Goal: Find specific fact: Find specific fact

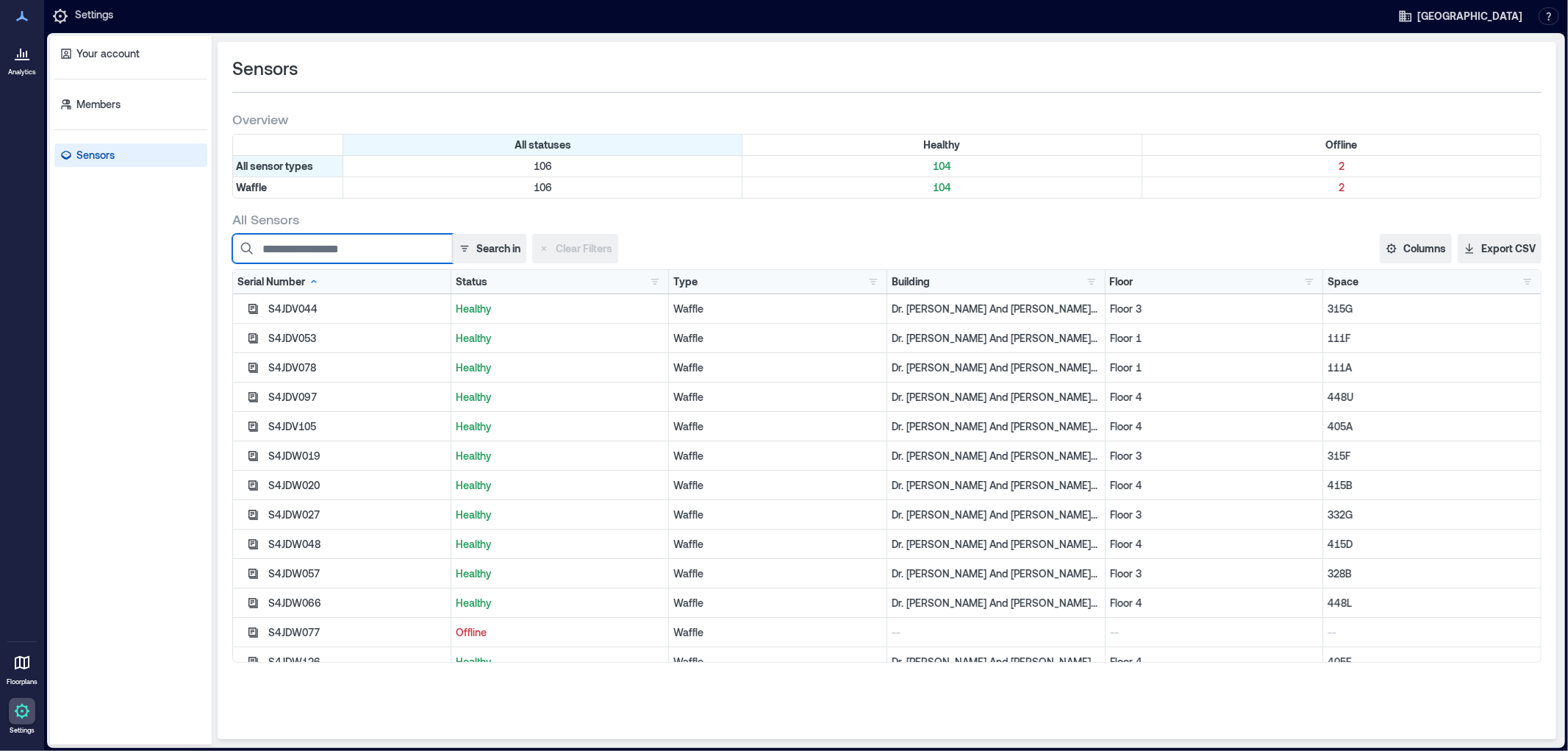
click at [276, 251] on input at bounding box center [342, 248] width 221 height 30
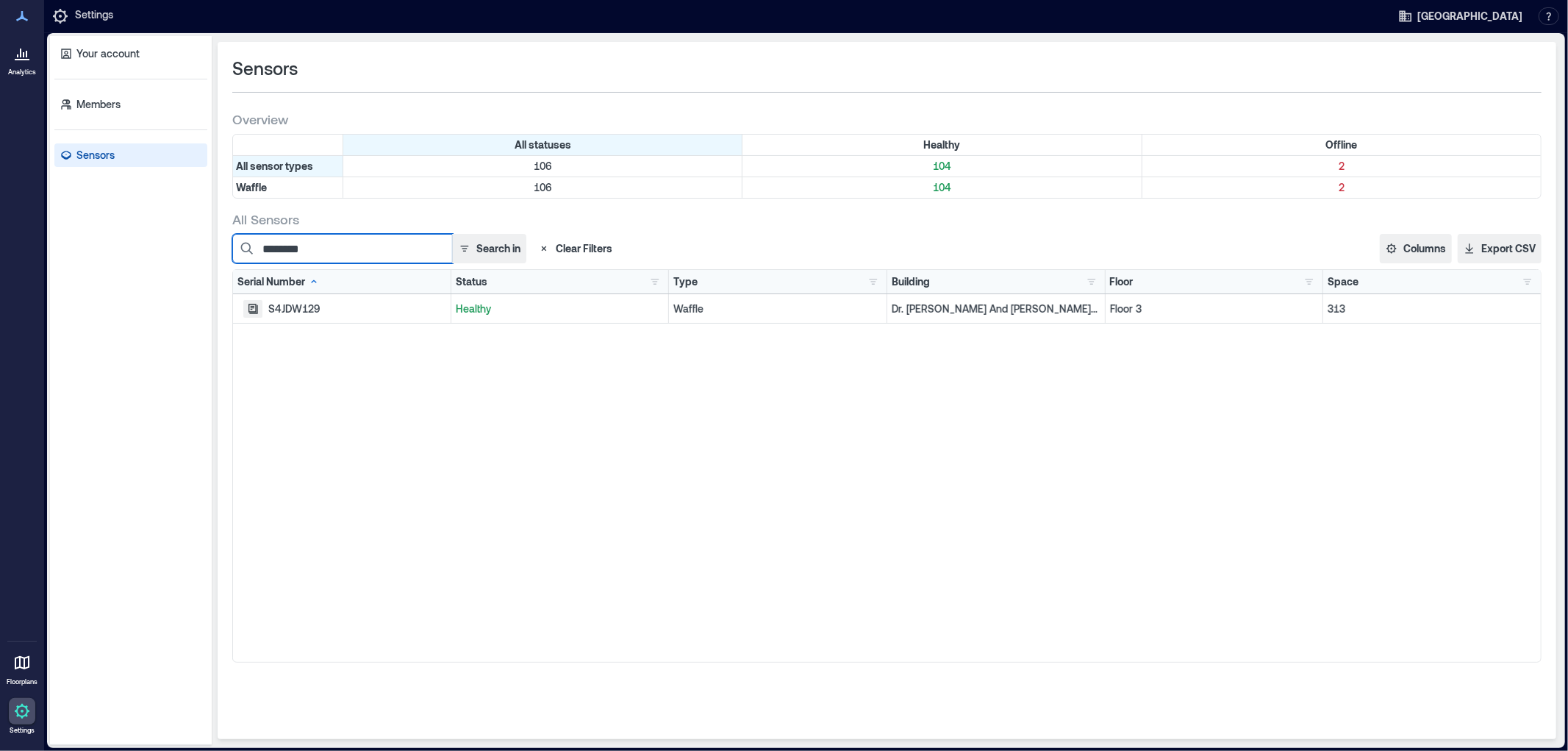
type input "********"
click at [252, 314] on icon "button" at bounding box center [252, 308] width 11 height 11
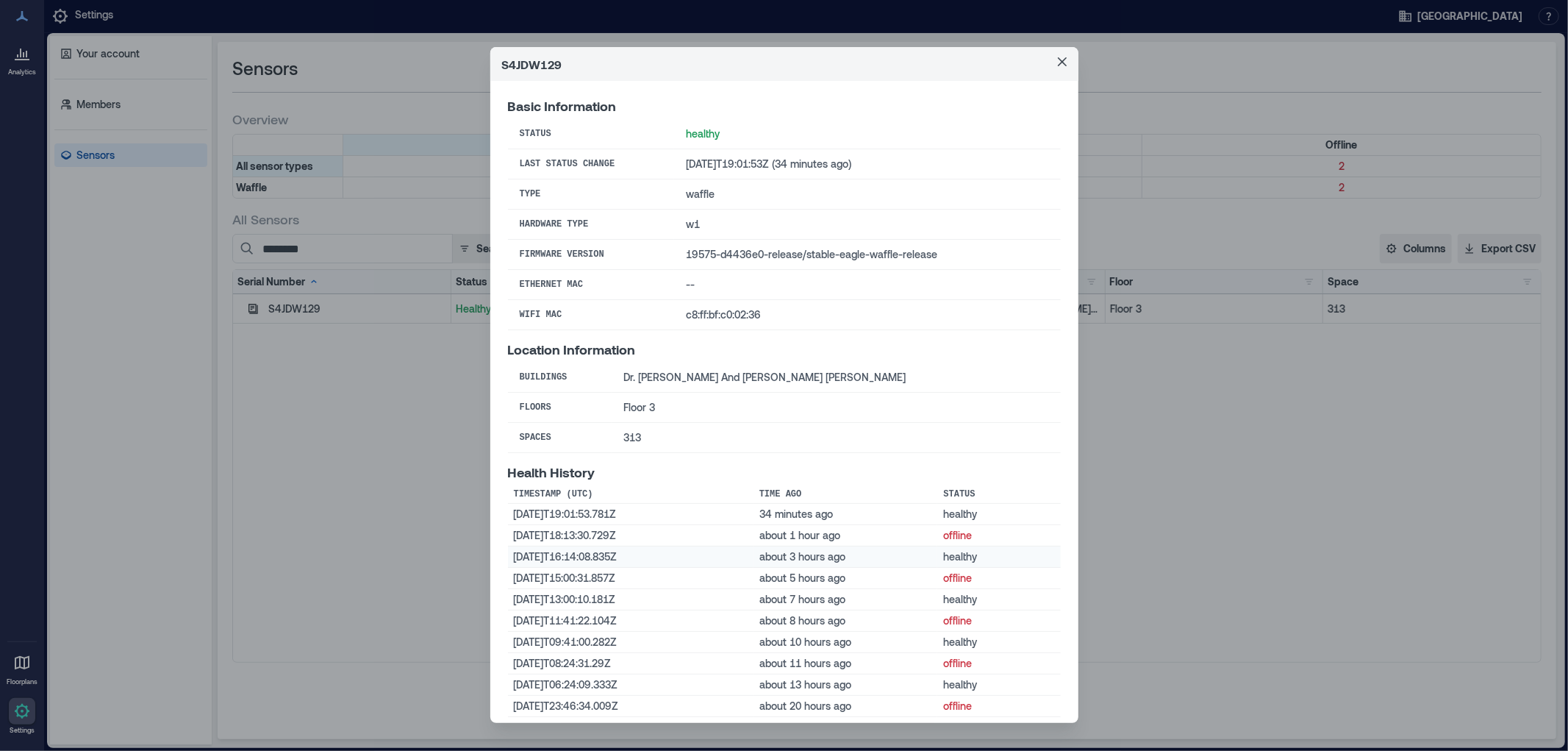
click at [641, 556] on td "2025-08-20T16:14:08.835Z" at bounding box center [631, 557] width 246 height 21
drag, startPoint x: 642, startPoint y: 556, endPoint x: 507, endPoint y: 555, distance: 135.0
click at [508, 555] on td "2025-08-20T16:14:08.835Z" at bounding box center [631, 557] width 246 height 21
copy td "2025-08-20T16:14:08.835Z"
drag, startPoint x: 572, startPoint y: 535, endPoint x: 612, endPoint y: 535, distance: 40.0
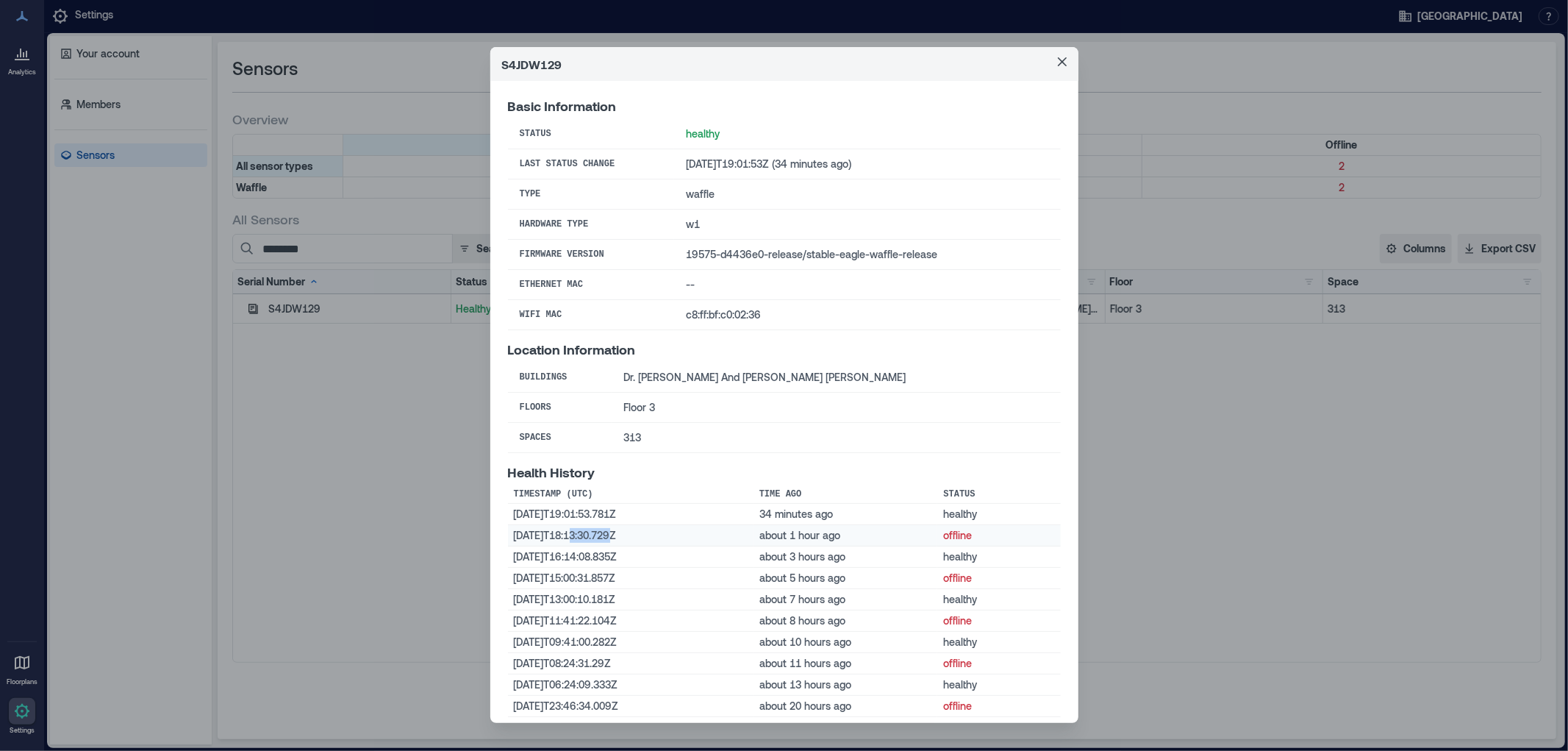
click at [612, 535] on td "2025-08-20T18:13:30.729Z" at bounding box center [631, 536] width 246 height 21
copy td "18:13:30"
click at [784, 54] on header "S4JDW129" at bounding box center [784, 64] width 588 height 34
drag, startPoint x: 571, startPoint y: 512, endPoint x: 611, endPoint y: 506, distance: 40.4
click at [611, 506] on td "2025-08-20T19:01:53.781Z" at bounding box center [631, 515] width 246 height 21
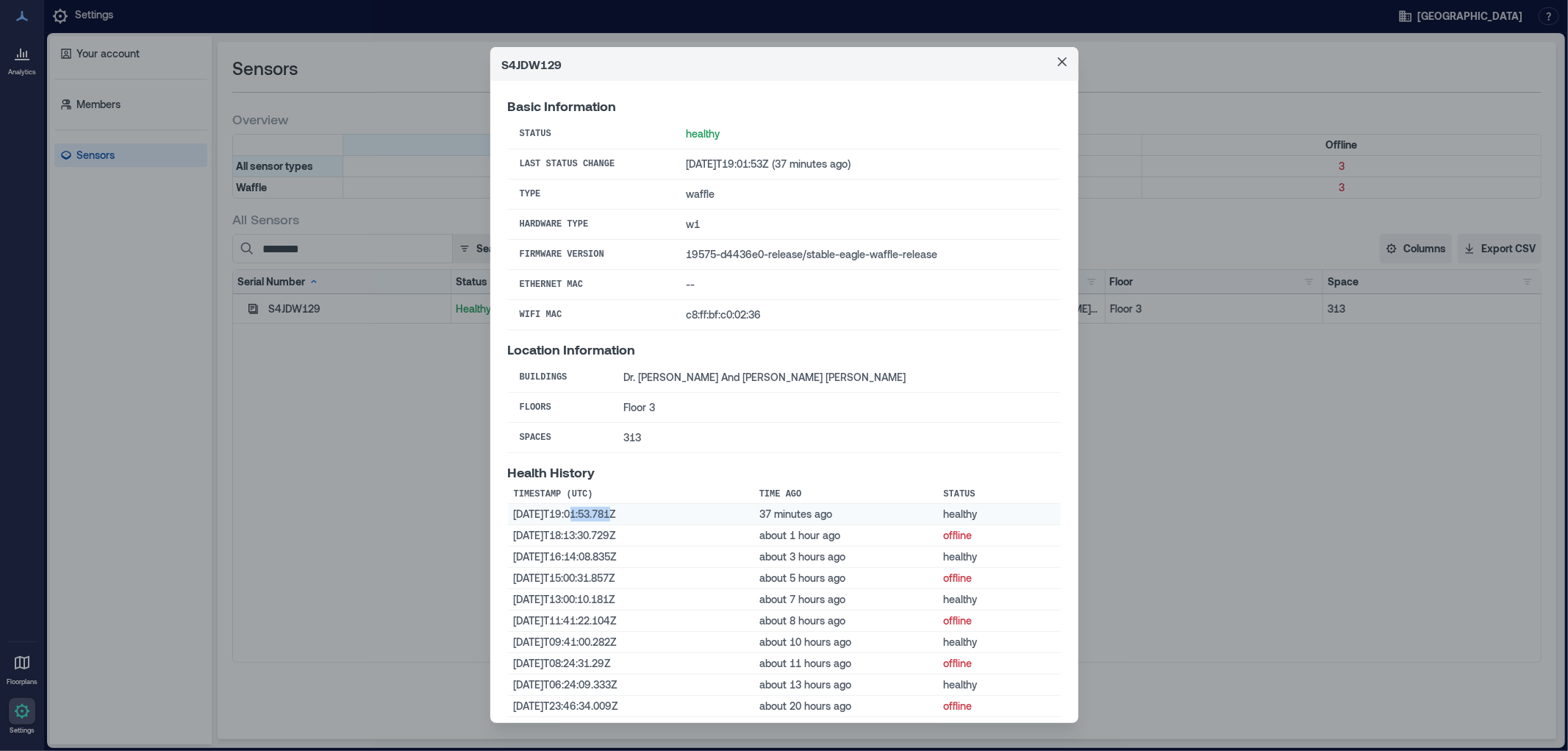
copy td "19:01:53"
click at [1050, 56] on button "Close" at bounding box center [1062, 62] width 24 height 24
